Goal: Information Seeking & Learning: Learn about a topic

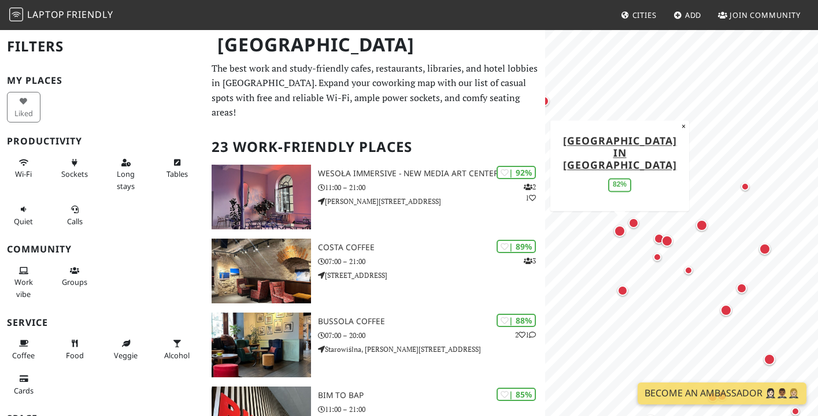
click at [619, 228] on div "Map marker" at bounding box center [620, 232] width 12 height 12
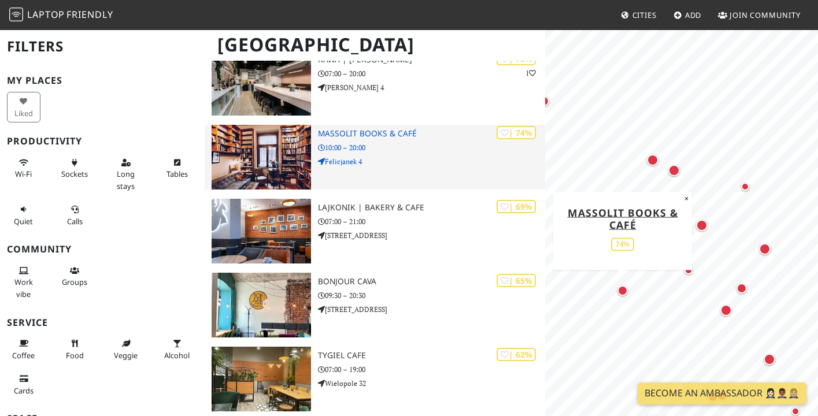
scroll to position [1070, 0]
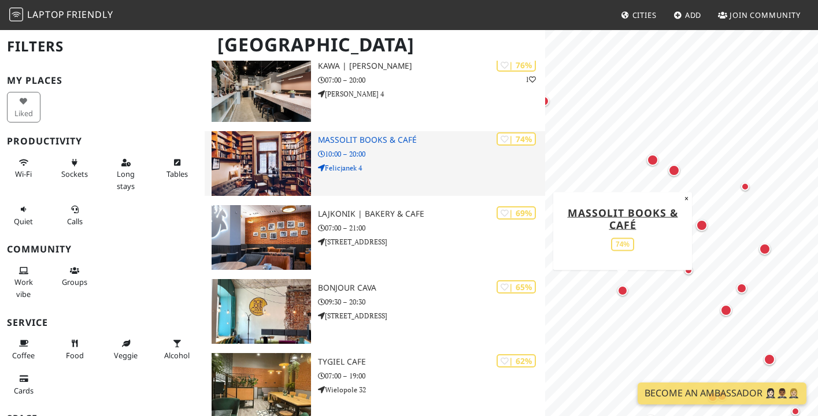
click at [399, 149] on p "10:00 – 20:00" at bounding box center [431, 154] width 227 height 11
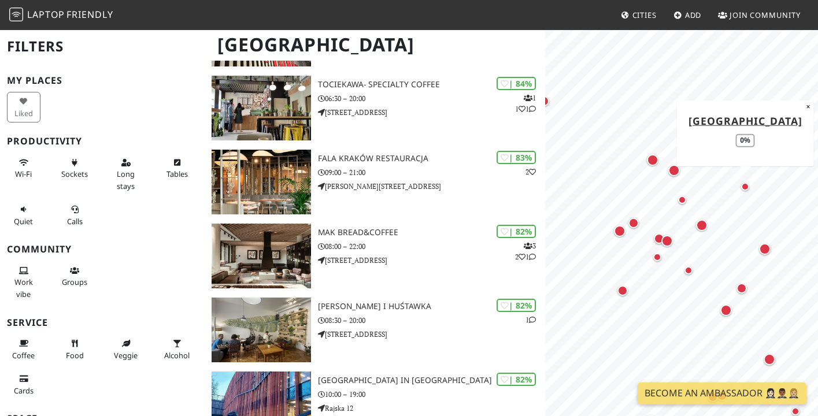
scroll to position [0, 0]
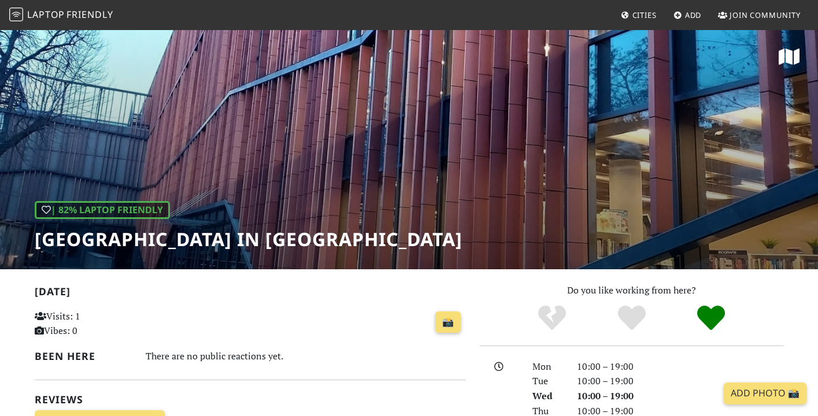
drag, startPoint x: 29, startPoint y: 234, endPoint x: 536, endPoint y: 241, distance: 506.1
click at [536, 241] on div "| 82% Laptop Friendly Arteteka Regional Public Library in Krakow" at bounding box center [409, 149] width 818 height 241
copy h1 "[GEOGRAPHIC_DATA] in [GEOGRAPHIC_DATA]"
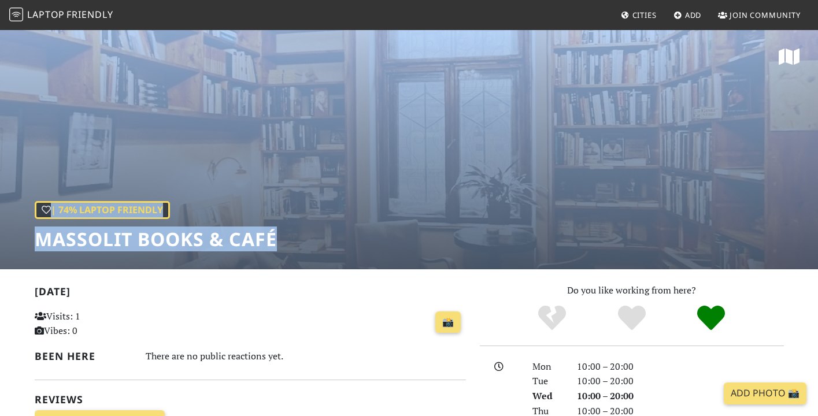
drag, startPoint x: 301, startPoint y: 245, endPoint x: -2, endPoint y: 246, distance: 303.6
click at [0, 246] on html "Laptop Friendly Cities Add Join Community | 74% Laptop Friendly Massolit Books …" at bounding box center [409, 208] width 818 height 416
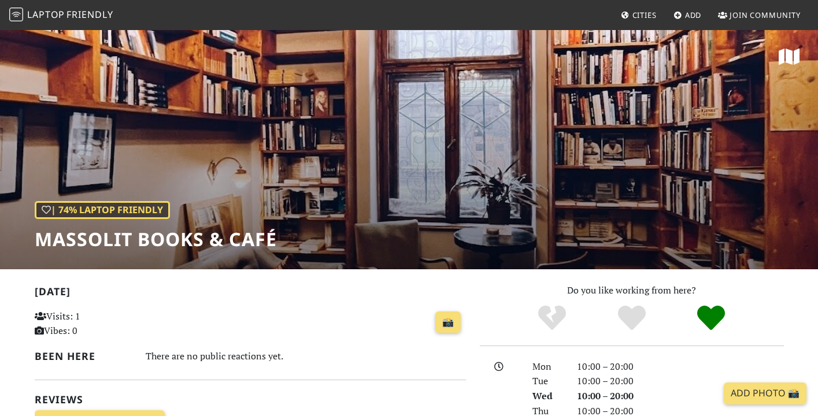
click at [260, 312] on div "📸" at bounding box center [324, 322] width 283 height 31
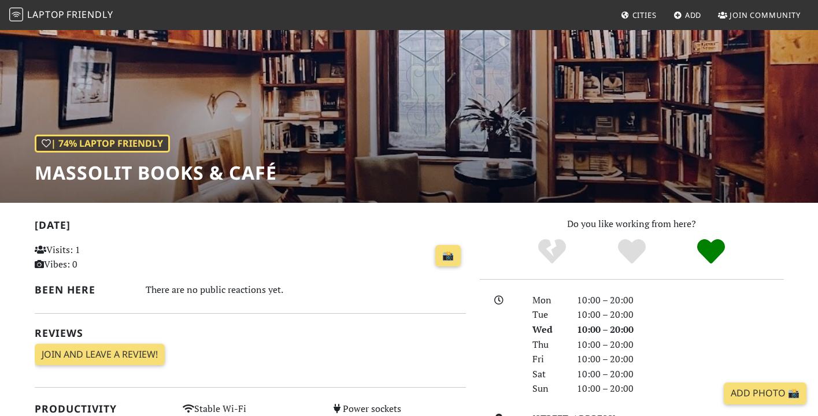
scroll to position [62, 0]
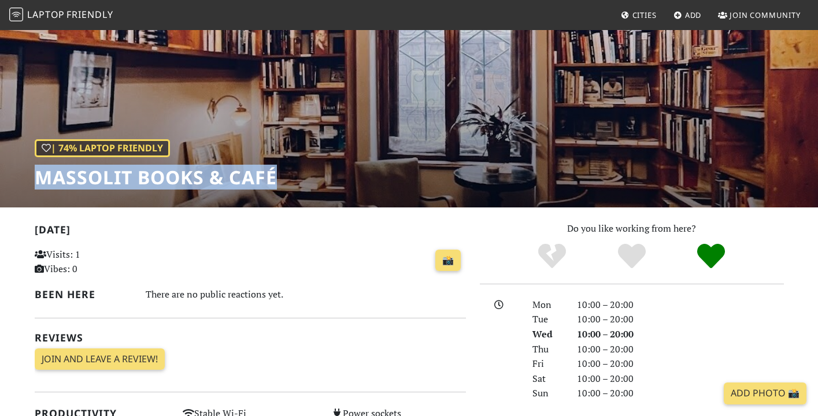
drag, startPoint x: 314, startPoint y: 184, endPoint x: 36, endPoint y: 182, distance: 278.2
click at [36, 182] on div "| 74% Laptop Friendly Massolit Books & Café" at bounding box center [409, 87] width 818 height 241
copy h1 "Massolit Books & Café"
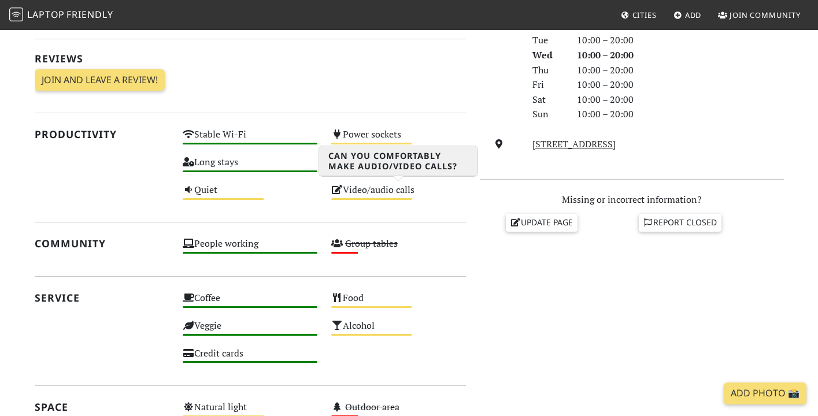
scroll to position [303, 0]
